Goal: Task Accomplishment & Management: Use online tool/utility

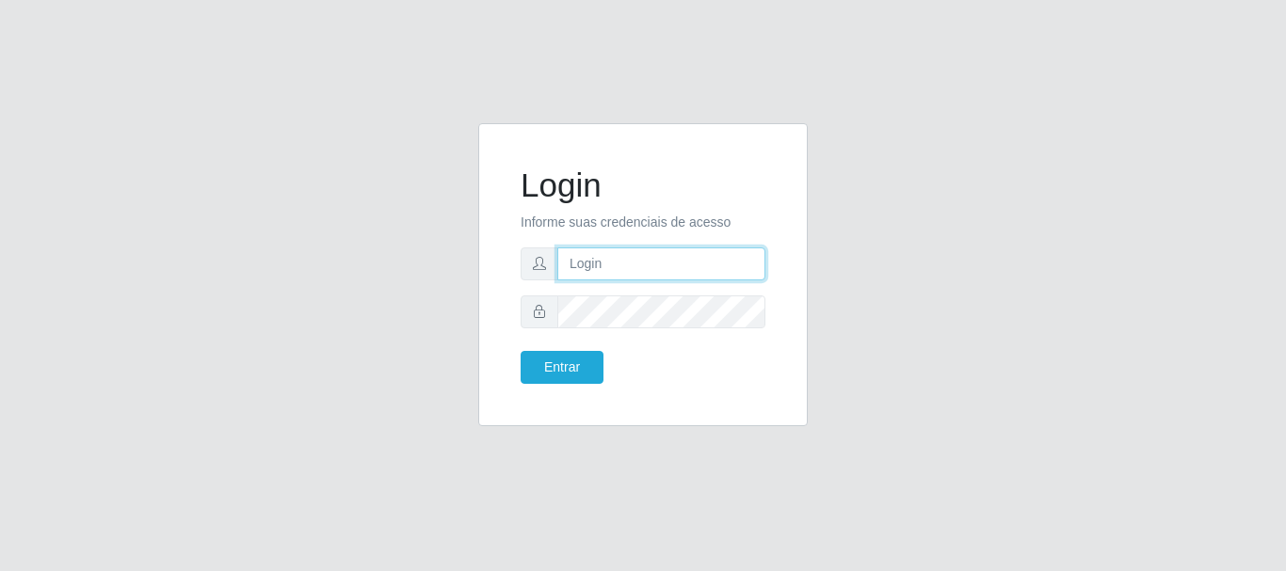
click at [604, 253] on input "text" at bounding box center [661, 264] width 208 height 33
type input "[EMAIL_ADDRESS][DOMAIN_NAME]"
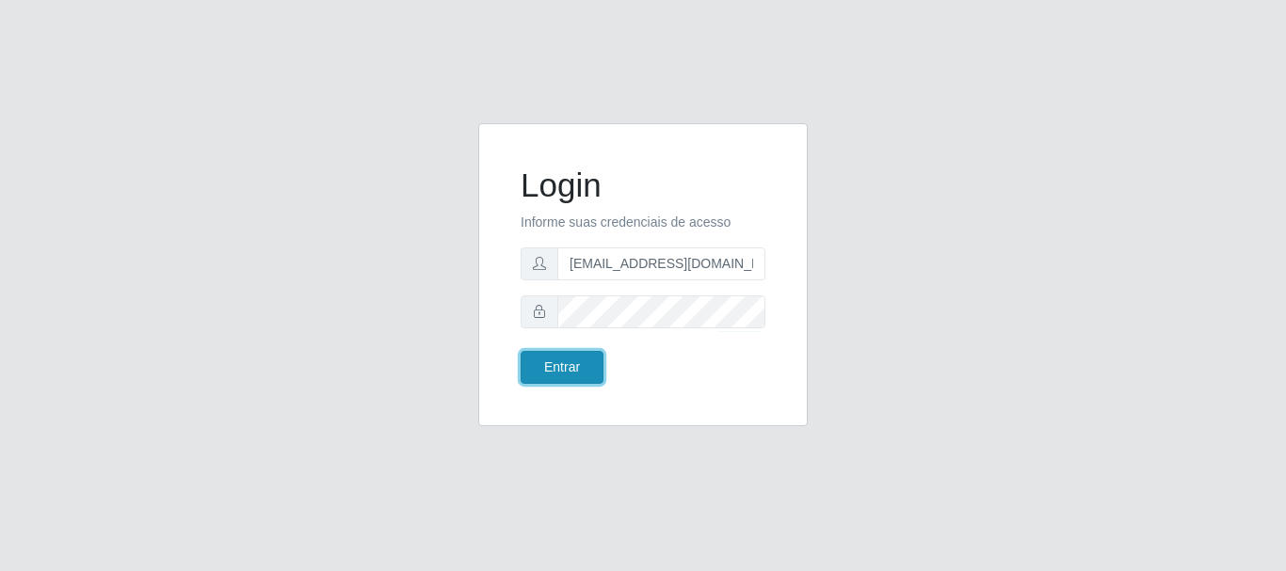
click at [539, 372] on button "Entrar" at bounding box center [562, 367] width 83 height 33
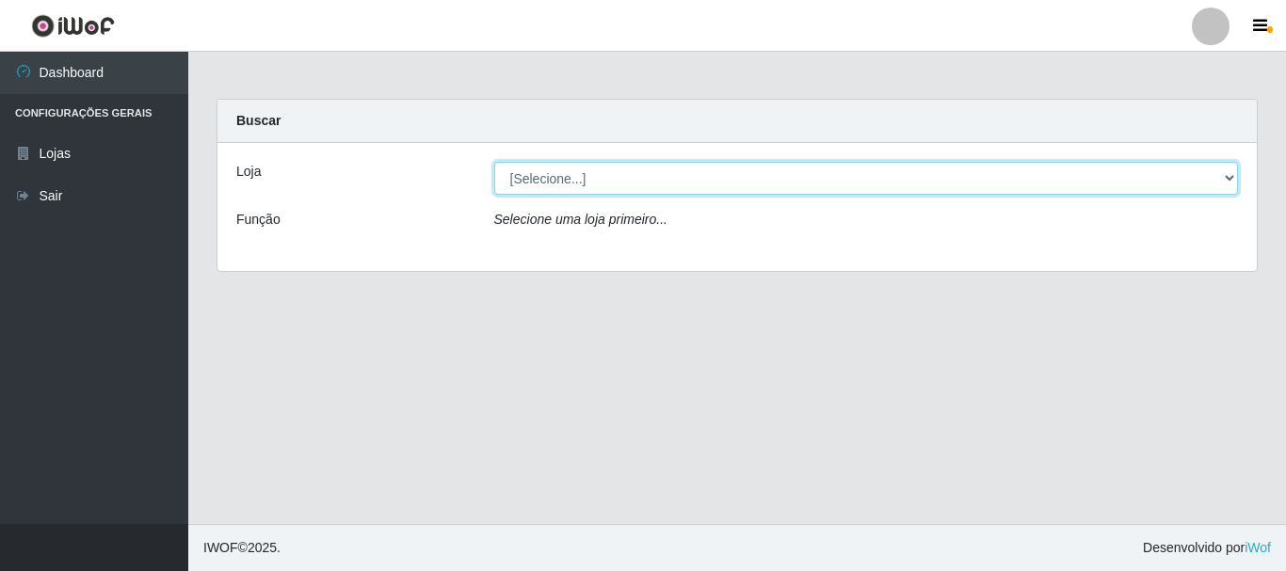
click at [1230, 179] on select "[Selecione...] SuperFácil Atacado - Rodoviária" at bounding box center [866, 178] width 745 height 33
select select "400"
click at [494, 162] on select "[Selecione...] SuperFácil Atacado - Rodoviária" at bounding box center [866, 178] width 745 height 33
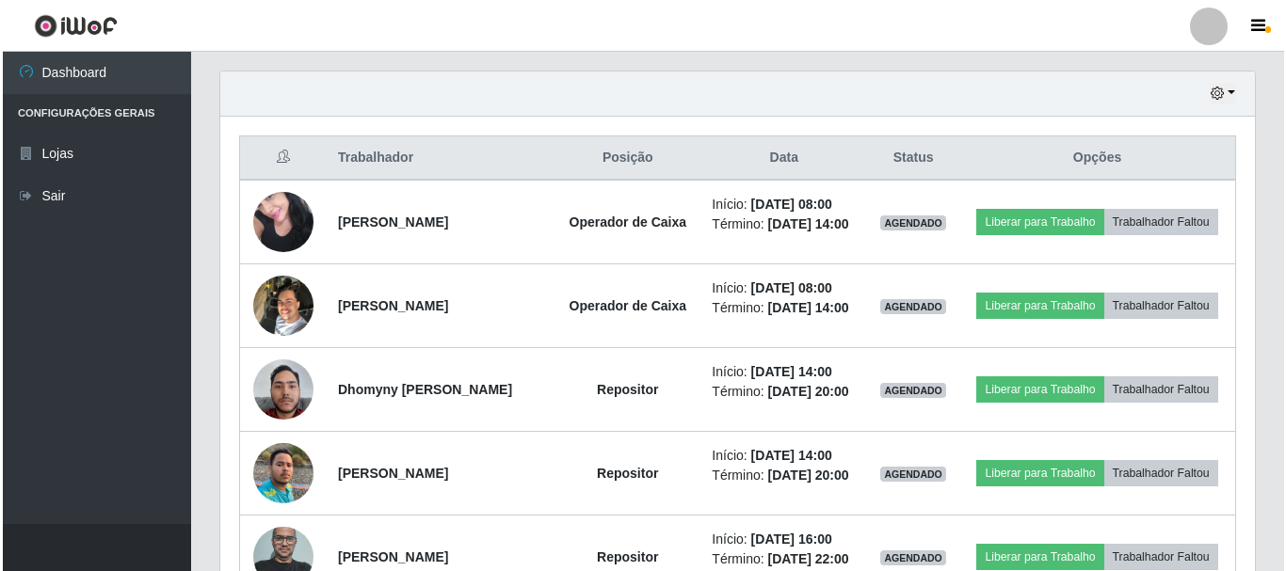
scroll to position [659, 0]
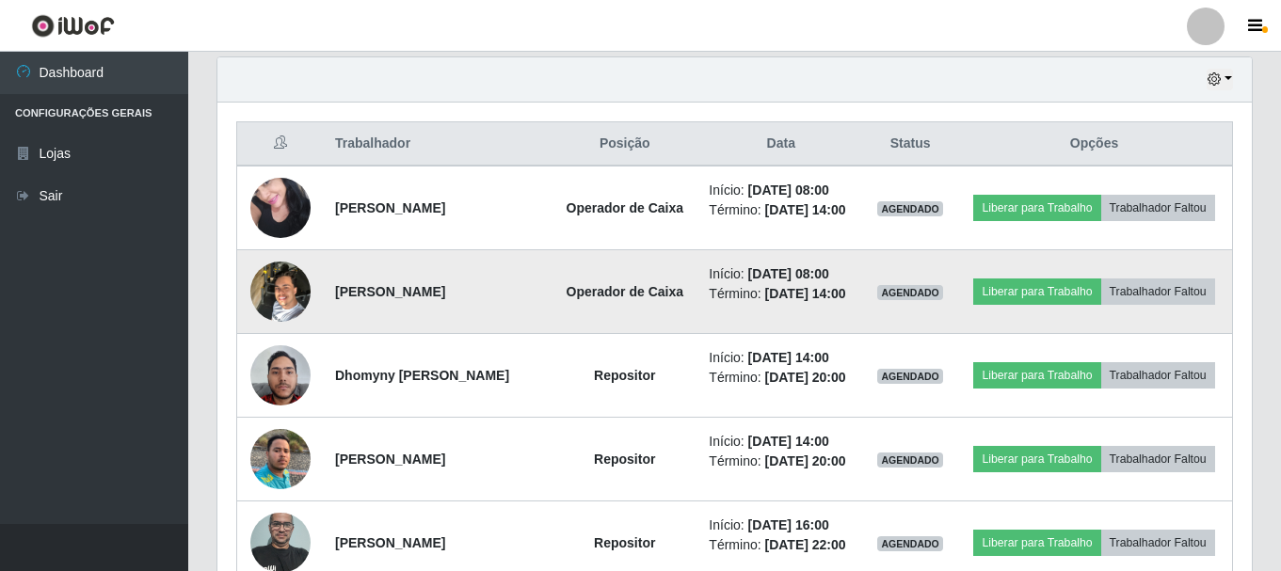
click at [281, 311] on img at bounding box center [280, 291] width 60 height 80
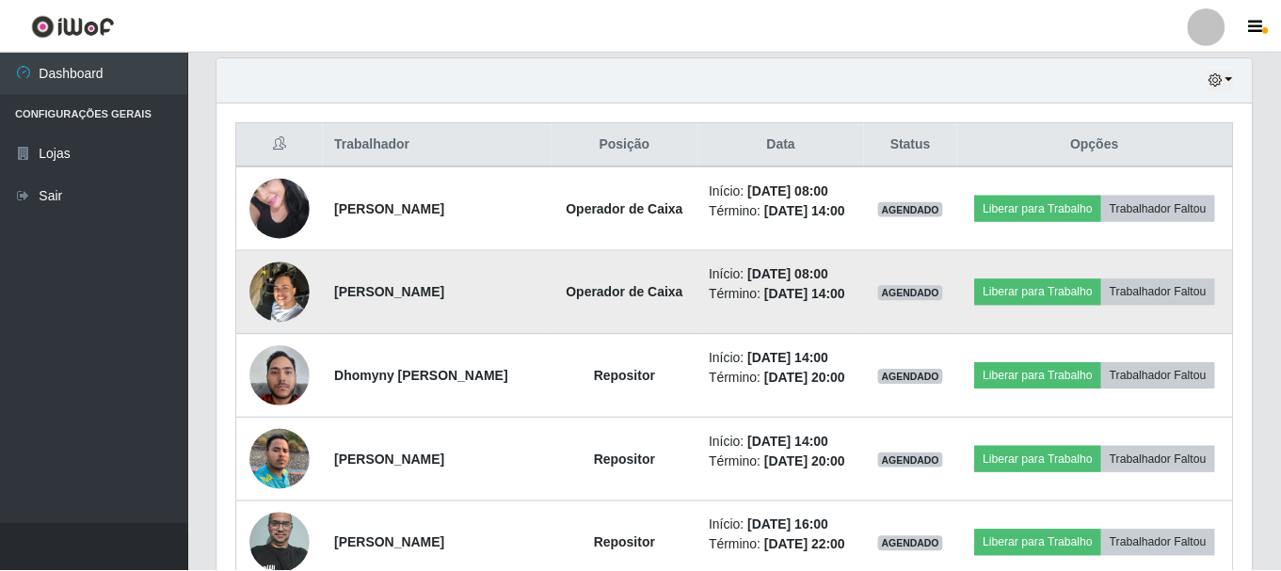
scroll to position [391, 1025]
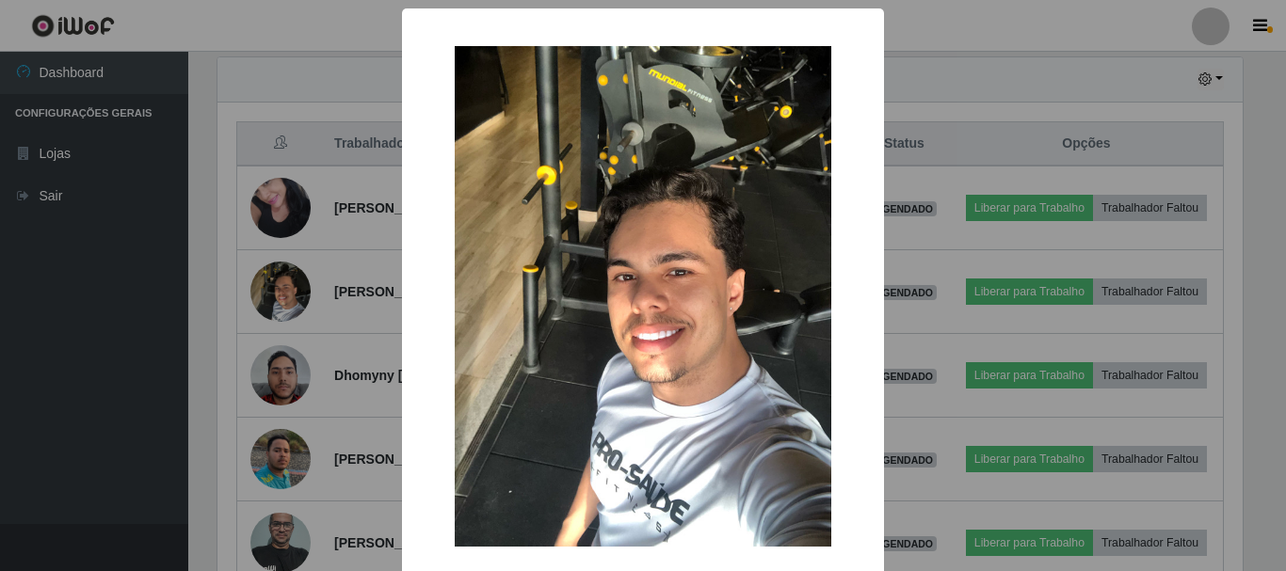
click at [61, 314] on div "× OK Cancel" at bounding box center [643, 285] width 1286 height 571
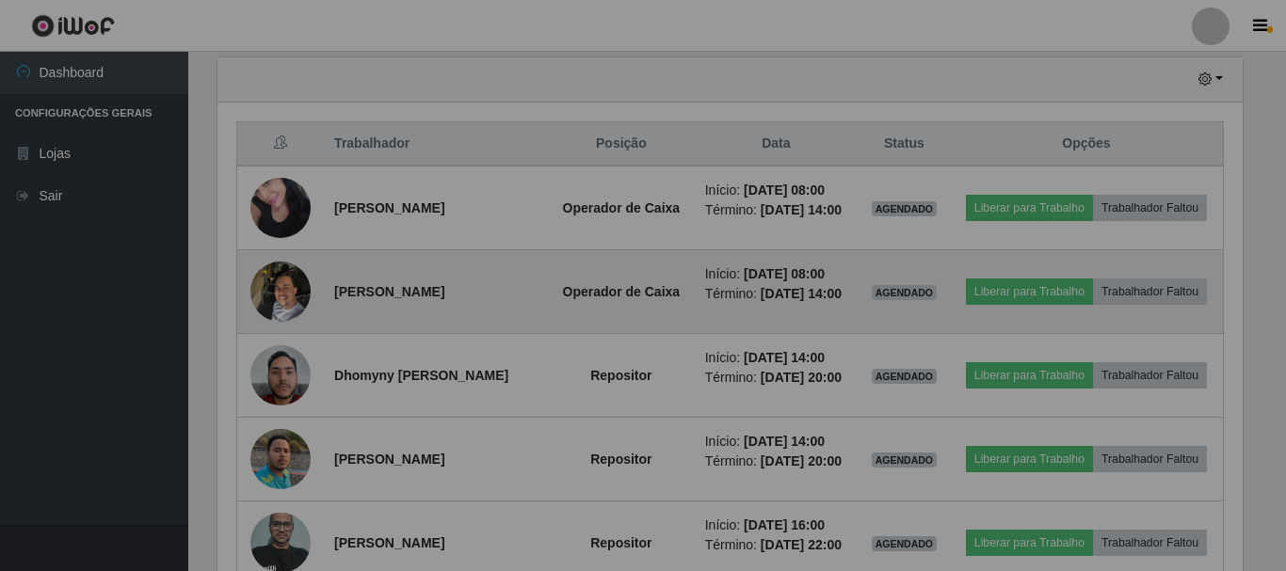
scroll to position [391, 1035]
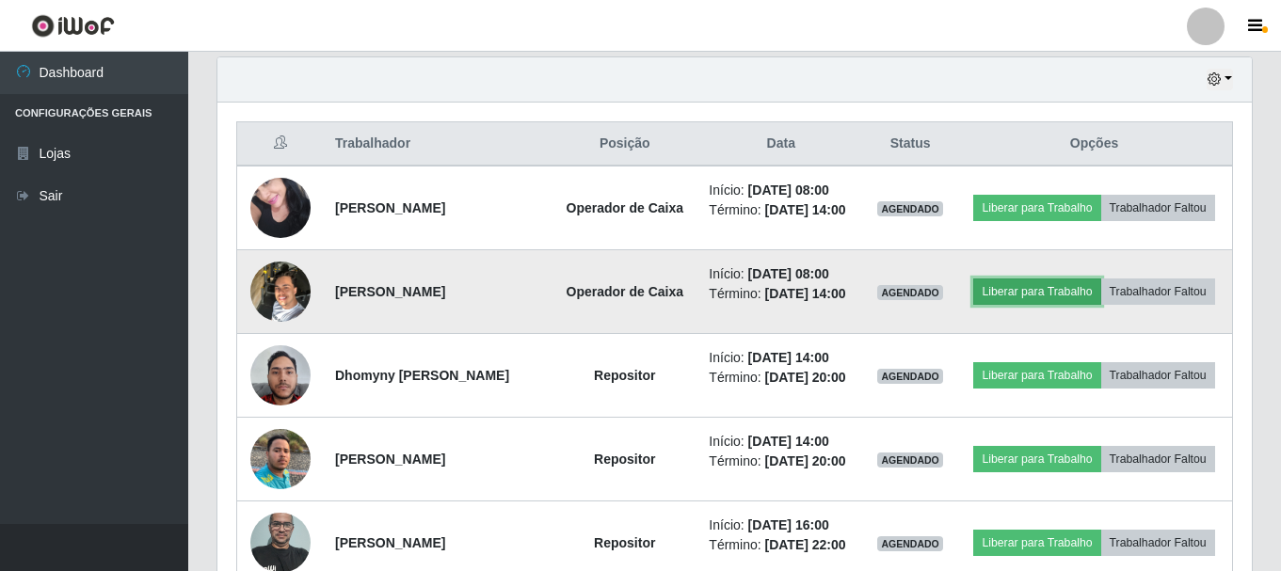
click at [1068, 298] on button "Liberar para Trabalho" at bounding box center [1036, 292] width 127 height 26
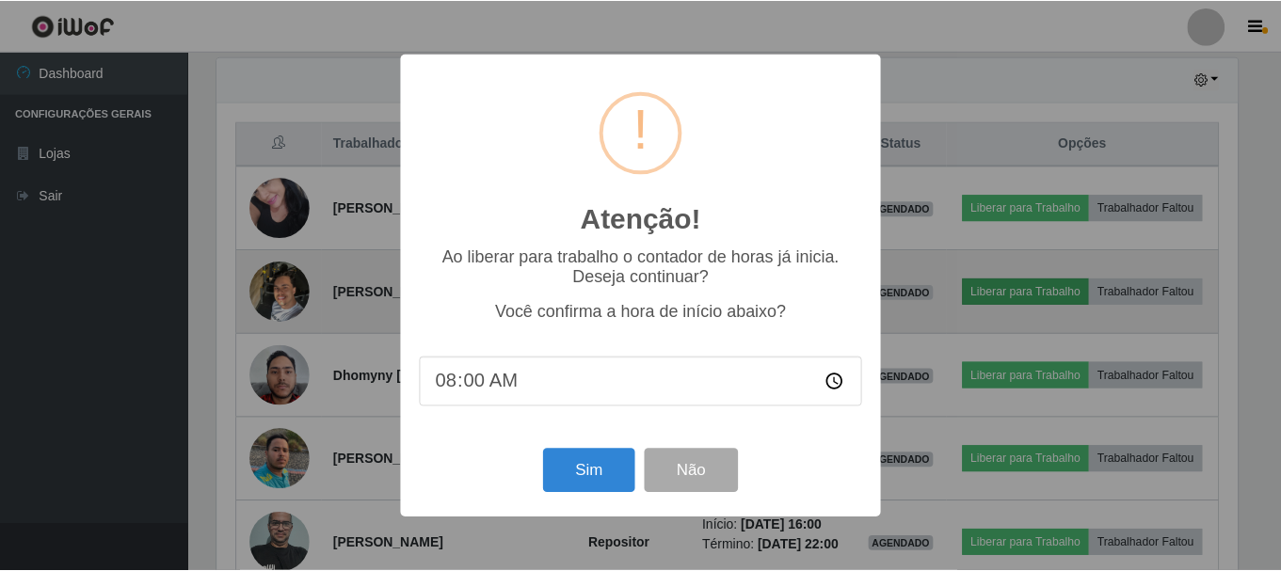
scroll to position [391, 1025]
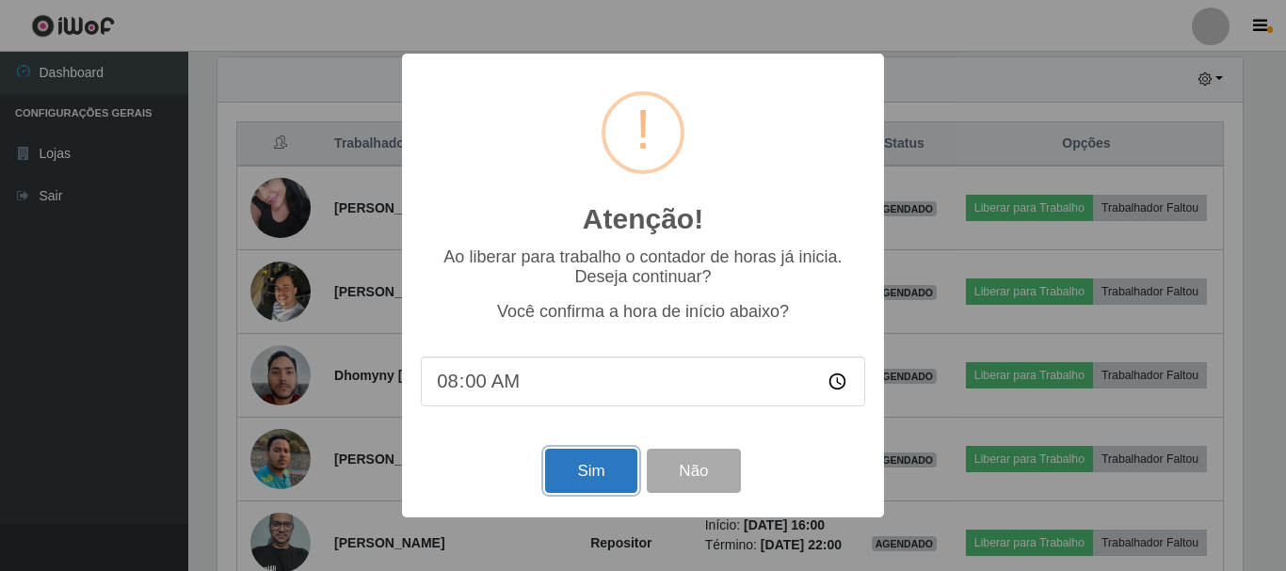
click at [571, 472] on button "Sim" at bounding box center [590, 471] width 91 height 44
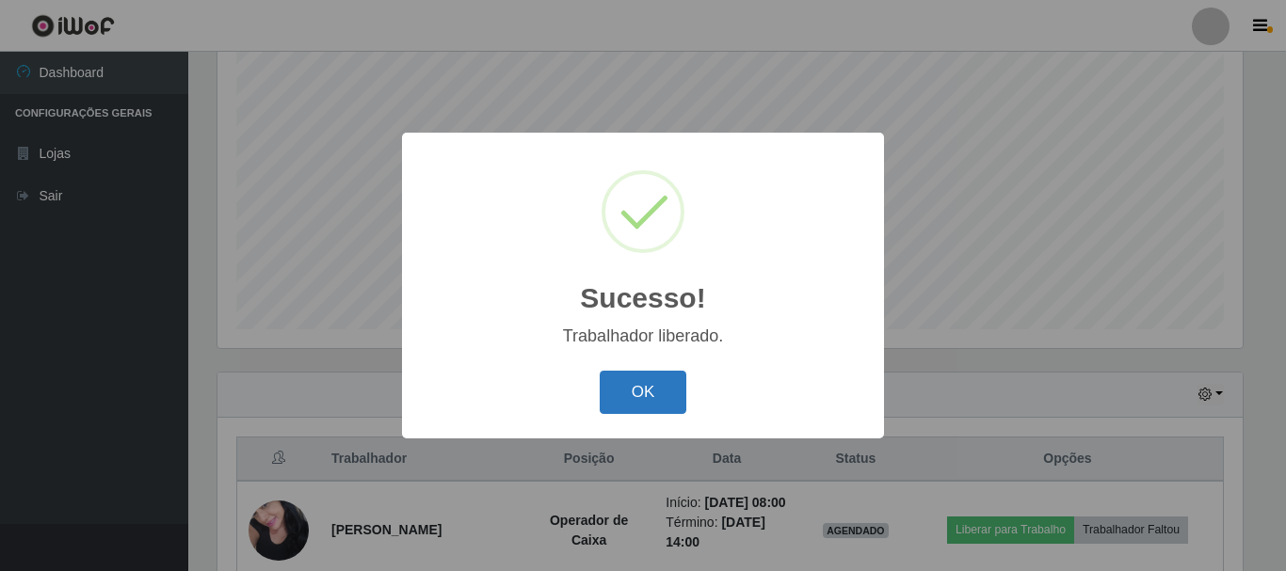
click at [622, 379] on button "OK" at bounding box center [644, 393] width 88 height 44
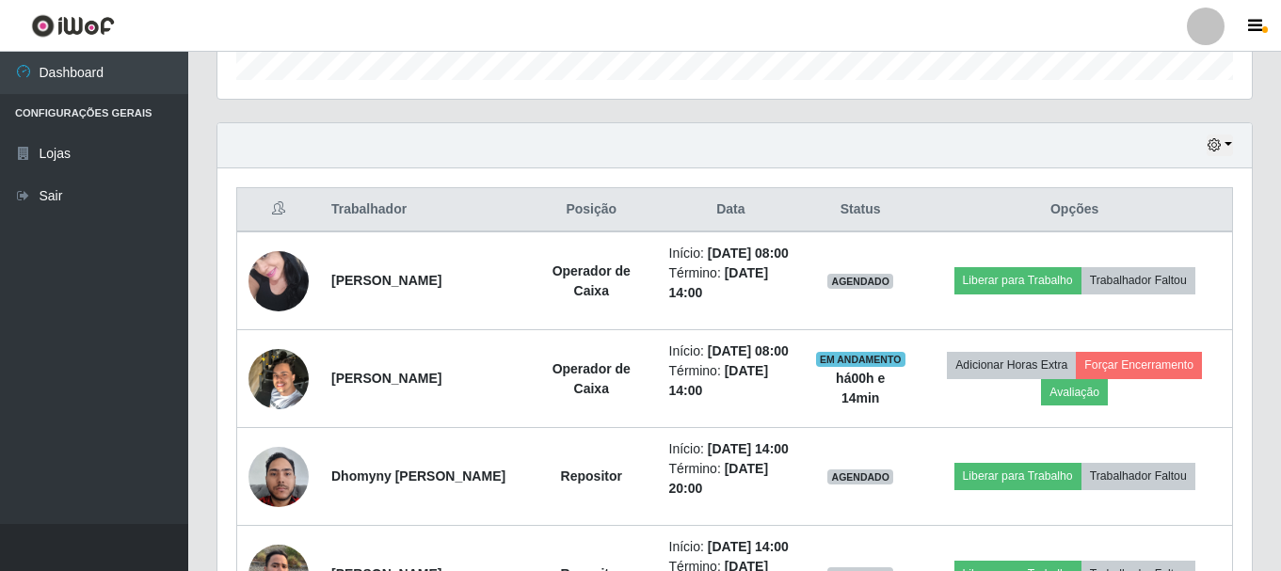
scroll to position [626, 0]
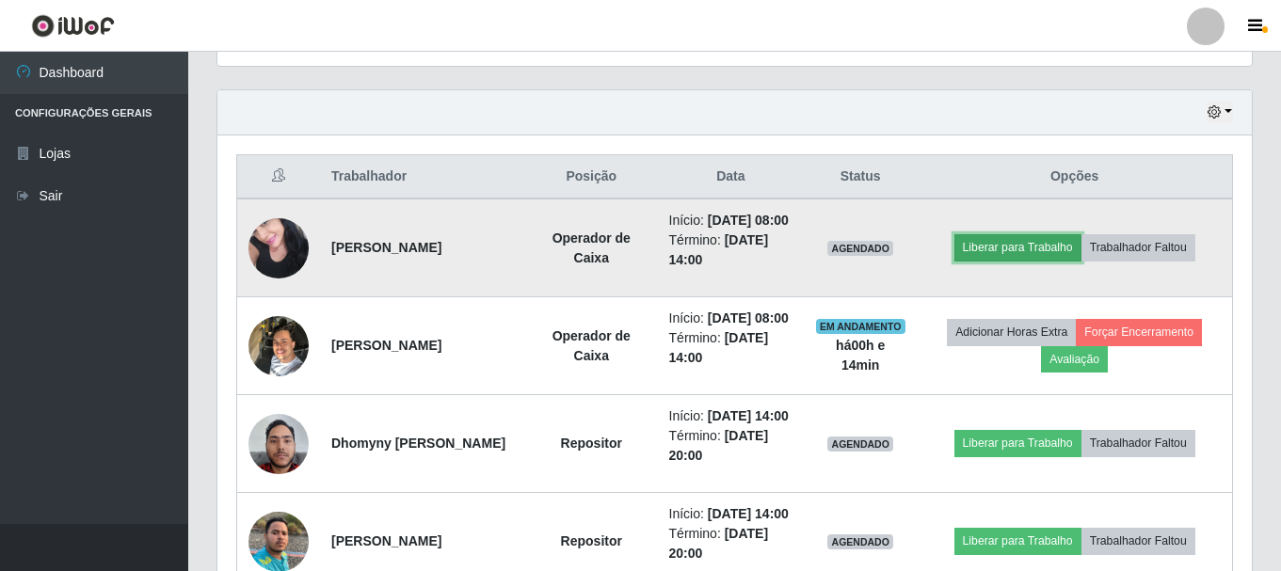
click at [1029, 254] on button "Liberar para Trabalho" at bounding box center [1018, 247] width 127 height 26
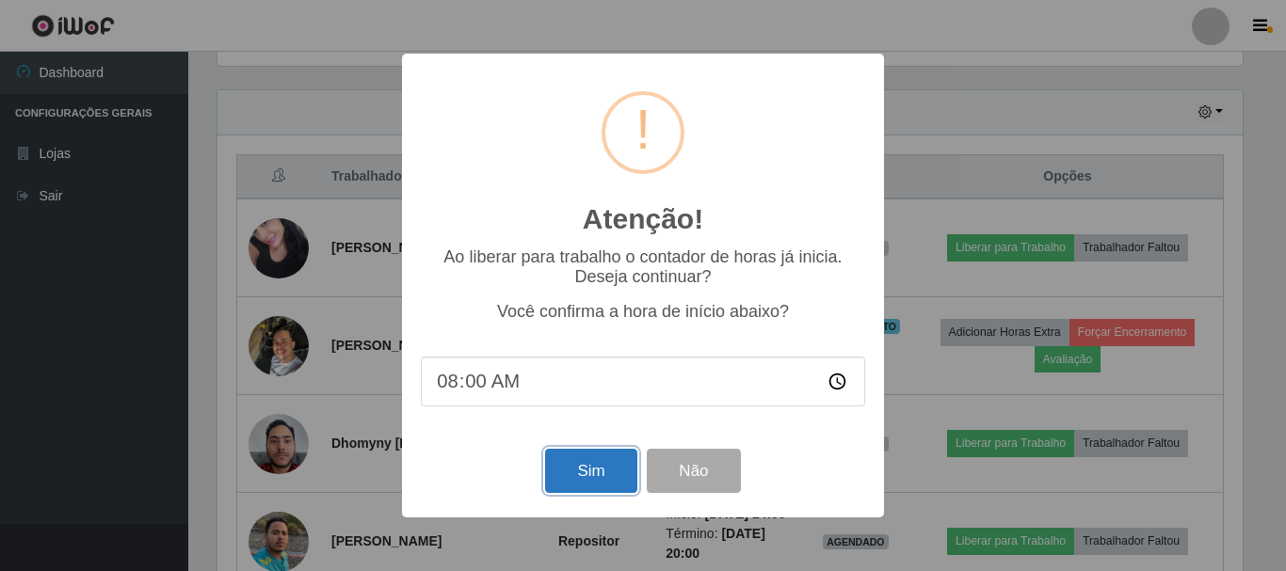
click at [568, 465] on button "Sim" at bounding box center [590, 471] width 91 height 44
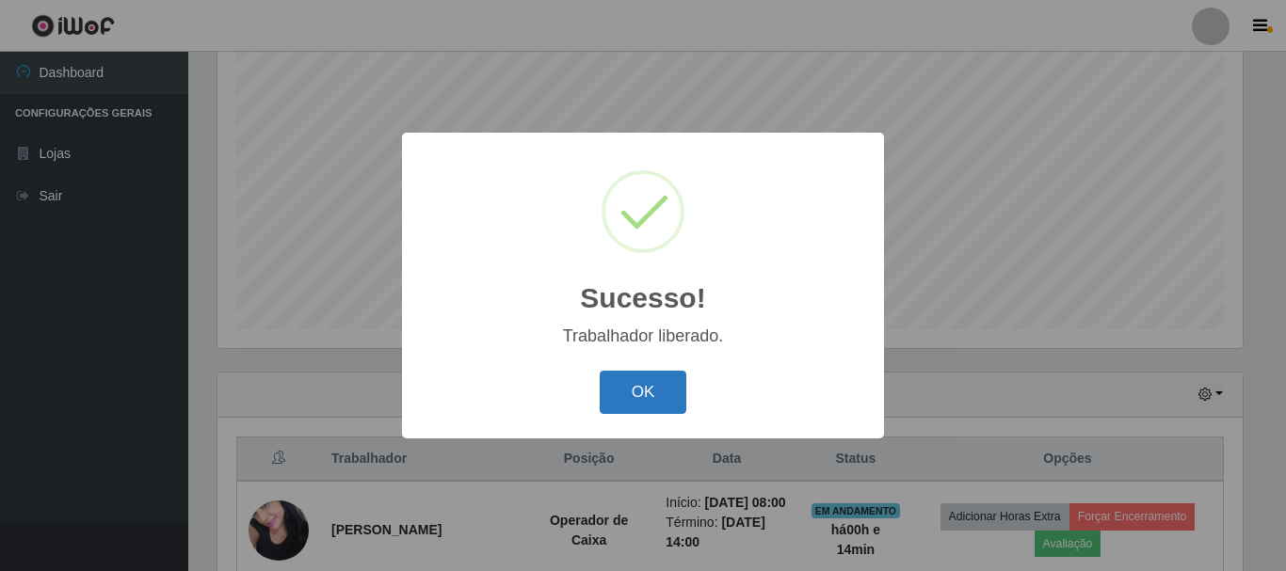
click at [644, 400] on button "OK" at bounding box center [644, 393] width 88 height 44
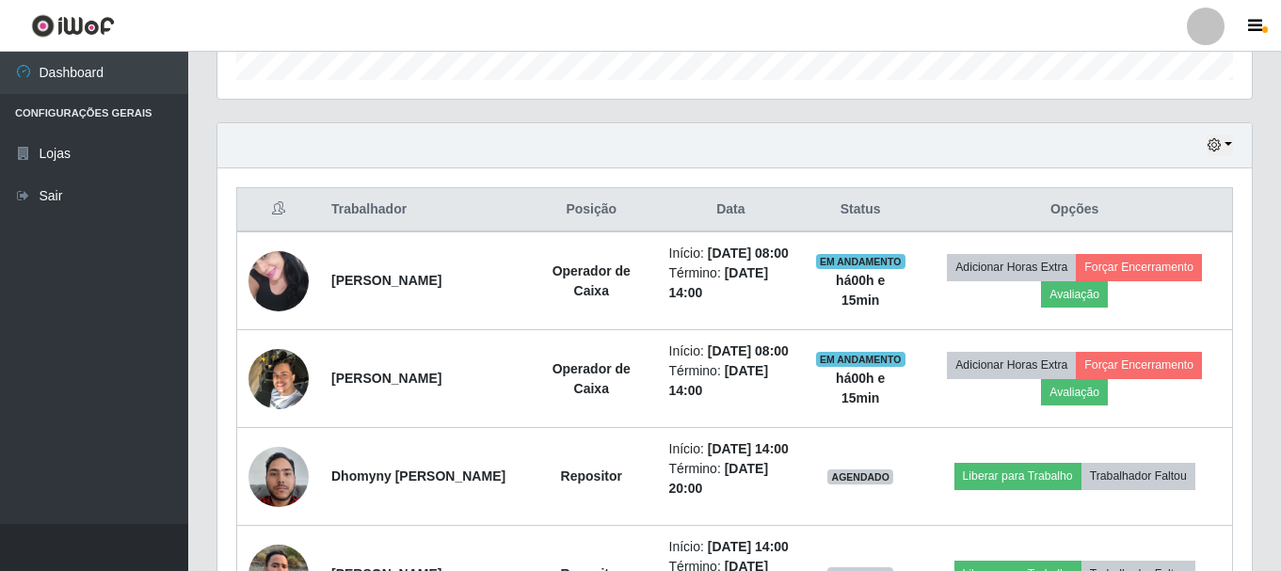
scroll to position [626, 0]
